Goal: Task Accomplishment & Management: Manage account settings

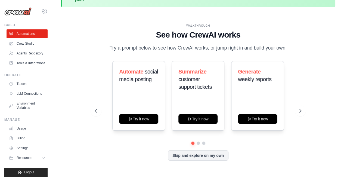
scroll to position [24, 0]
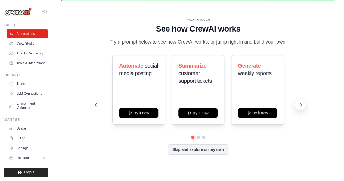
click at [299, 106] on icon at bounding box center [300, 104] width 5 height 5
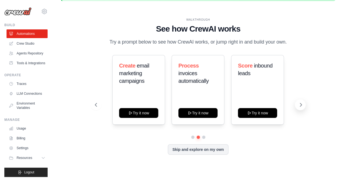
click at [299, 106] on icon at bounding box center [300, 104] width 5 height 5
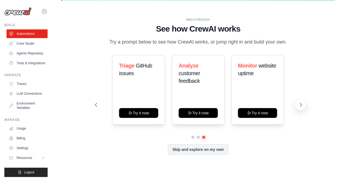
click at [299, 106] on icon at bounding box center [300, 104] width 5 height 5
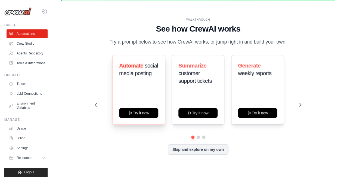
click at [136, 94] on div "Automate social media posting Try it now" at bounding box center [138, 90] width 53 height 70
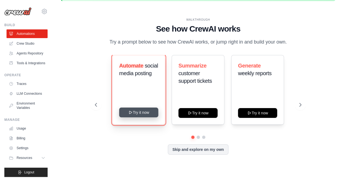
click at [144, 117] on button "Try it now" at bounding box center [138, 112] width 39 height 10
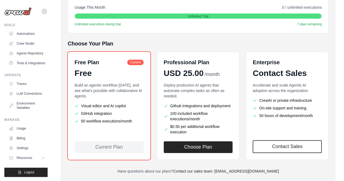
scroll to position [113, 0]
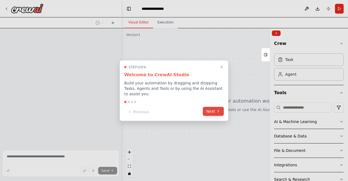
click at [208, 107] on button "Next" at bounding box center [213, 111] width 21 height 9
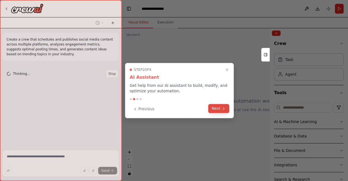
click at [221, 110] on button "Next" at bounding box center [218, 108] width 21 height 9
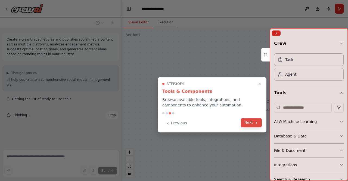
click at [248, 121] on button "Next" at bounding box center [251, 122] width 21 height 9
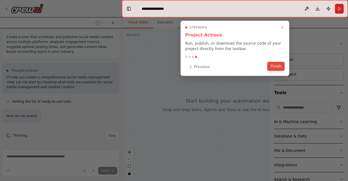
scroll to position [13, 0]
click at [277, 67] on button "Finish" at bounding box center [275, 66] width 17 height 9
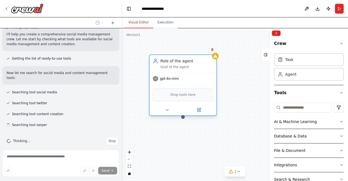
scroll to position [46, 0]
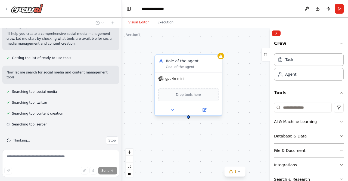
drag, startPoint x: 239, startPoint y: 110, endPoint x: 181, endPoint y: 61, distance: 76.0
click at [181, 61] on div "Role of the agent" at bounding box center [192, 60] width 53 height 5
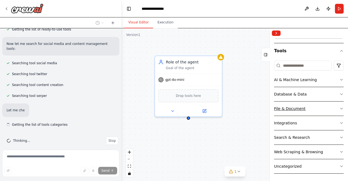
scroll to position [75, 0]
click at [328, 120] on button "Integrations" at bounding box center [309, 123] width 70 height 14
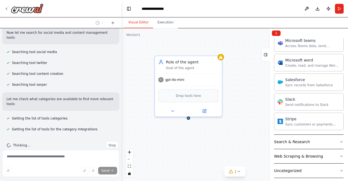
scroll to position [376, 0]
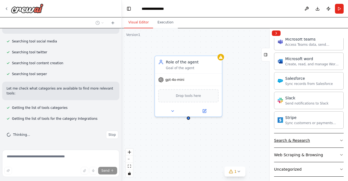
click at [327, 136] on button "Search & Research" at bounding box center [309, 140] width 70 height 14
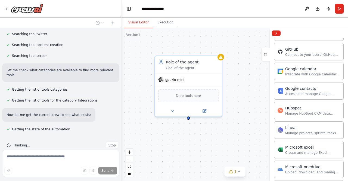
scroll to position [0, 0]
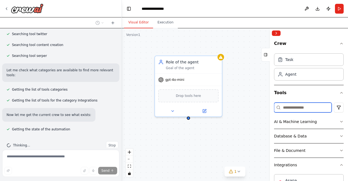
click at [304, 105] on input at bounding box center [303, 107] width 58 height 10
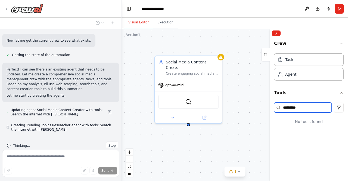
scroll to position [189, 0]
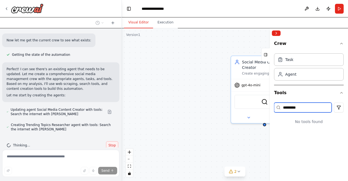
type input "*********"
click at [111, 143] on span "Stop" at bounding box center [111, 145] width 7 height 4
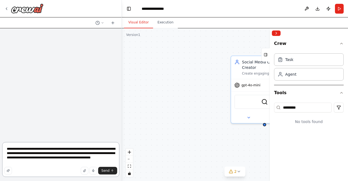
scroll to position [0, 0]
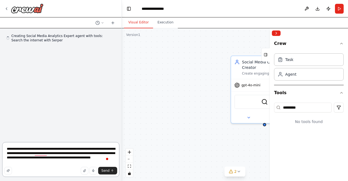
drag, startPoint x: 38, startPoint y: 163, endPoint x: 0, endPoint y: 150, distance: 39.9
click at [0, 150] on div "**********" at bounding box center [61, 90] width 122 height 181
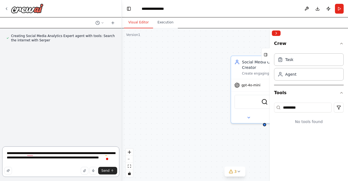
type textarea "**********"
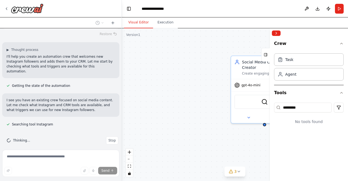
scroll to position [53, 0]
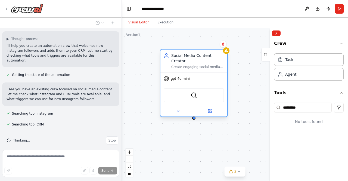
drag, startPoint x: 250, startPoint y: 61, endPoint x: 172, endPoint y: 54, distance: 78.4
click at [172, 54] on div "Social Media Content Creator" at bounding box center [197, 58] width 53 height 11
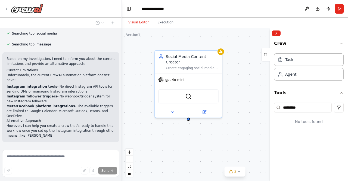
scroll to position [237, 0]
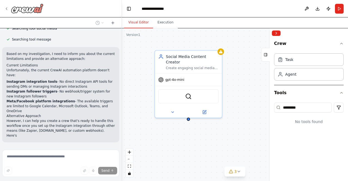
click at [10, 8] on div at bounding box center [23, 9] width 39 height 10
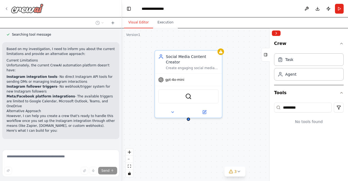
scroll to position [248, 0]
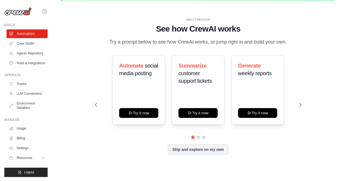
click at [42, 13] on icon at bounding box center [44, 11] width 5 height 5
click at [49, 20] on div "[EMAIL_ADDRESS][DOMAIN_NAME]" at bounding box center [66, 20] width 43 height 5
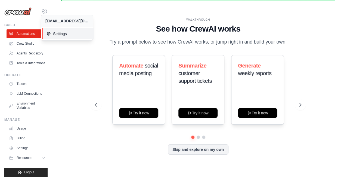
click at [52, 29] on link "Settings" at bounding box center [68, 33] width 52 height 11
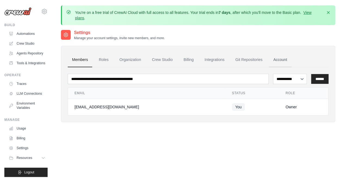
click at [291, 61] on link "Account" at bounding box center [280, 59] width 23 height 15
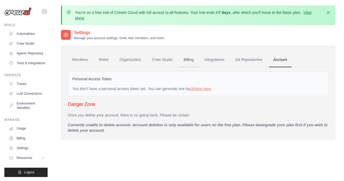
click at [197, 61] on link "Billing" at bounding box center [188, 59] width 19 height 15
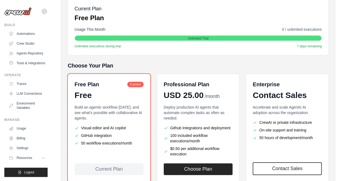
scroll to position [102, 0]
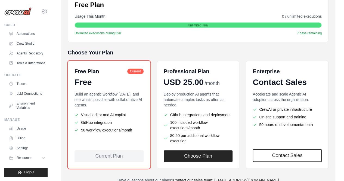
click at [131, 162] on div "Current Plan" at bounding box center [108, 156] width 69 height 12
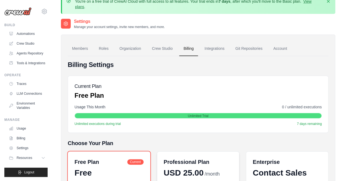
scroll to position [11, 0]
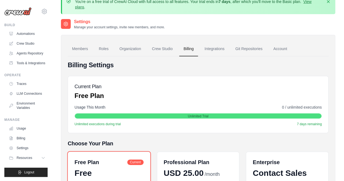
click at [304, 125] on span "7 days remaining" at bounding box center [309, 124] width 25 height 4
click at [92, 125] on span "Unlimited executions during trial" at bounding box center [97, 124] width 46 height 4
click at [111, 49] on link "Roles" at bounding box center [103, 49] width 18 height 15
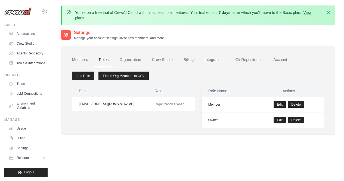
click at [128, 51] on div "Members Roles Organization Crew Studio Billing Integrations Git Repositories Ac…" at bounding box center [198, 90] width 274 height 89
click at [156, 59] on link "Crew Studio" at bounding box center [162, 59] width 29 height 15
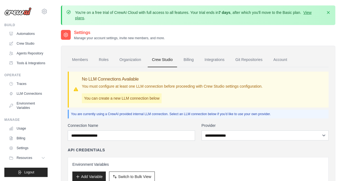
scroll to position [47, 0]
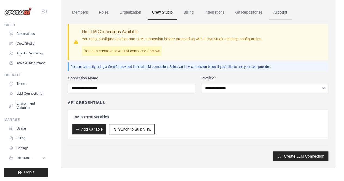
click at [281, 11] on link "Account" at bounding box center [280, 12] width 23 height 15
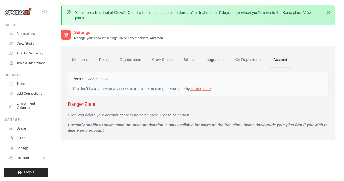
click at [223, 60] on link "Integrations" at bounding box center [214, 59] width 29 height 15
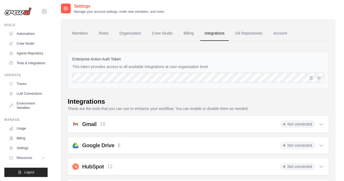
scroll to position [27, 0]
click at [319, 78] on icon "button" at bounding box center [318, 77] width 4 height 4
click at [319, 78] on icon "button" at bounding box center [319, 77] width 4 height 3
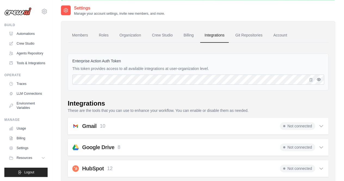
scroll to position [0, 0]
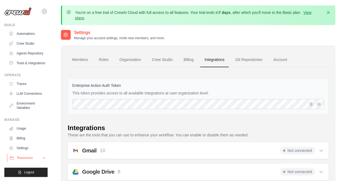
click at [42, 160] on icon at bounding box center [44, 158] width 4 height 4
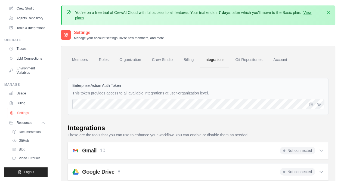
click at [23, 111] on link "Settings" at bounding box center [27, 112] width 41 height 9
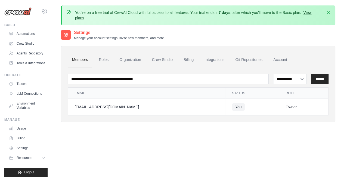
click at [94, 20] on link "View plans" at bounding box center [193, 15] width 236 height 10
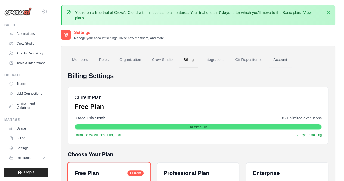
click at [290, 61] on link "Account" at bounding box center [280, 59] width 23 height 15
